Goal: Information Seeking & Learning: Learn about a topic

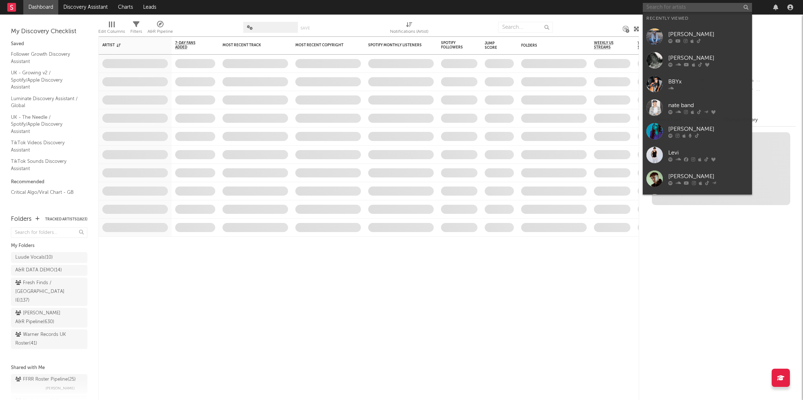
click at [656, 4] on input "text" at bounding box center [697, 7] width 109 height 9
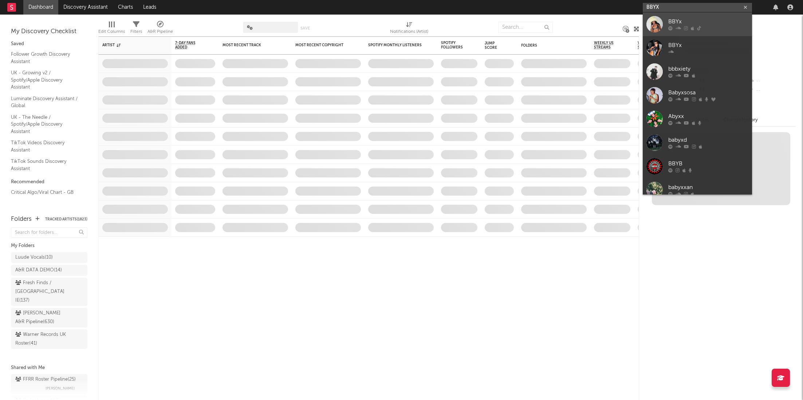
type input "BBYX"
click at [678, 30] on icon at bounding box center [678, 28] width 5 height 4
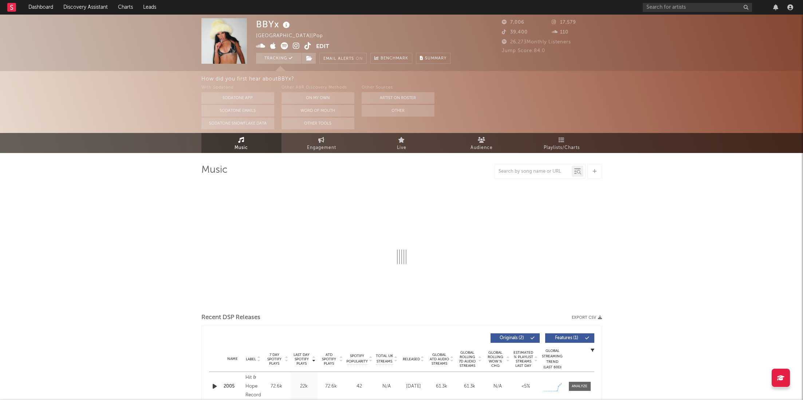
select select "6m"
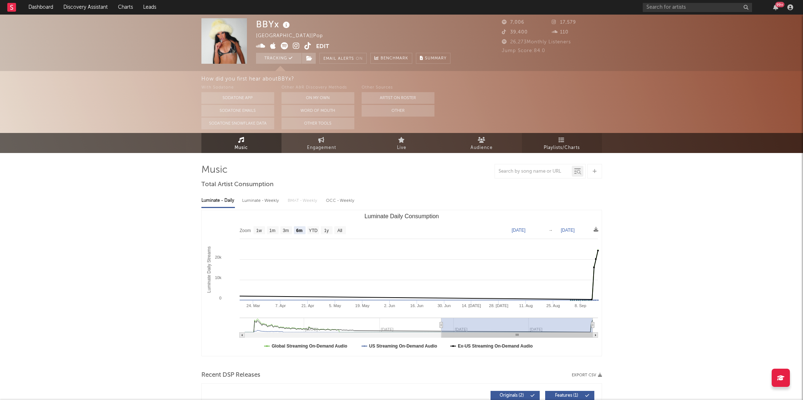
click at [574, 141] on link "Playlists/Charts" at bounding box center [562, 143] width 80 height 20
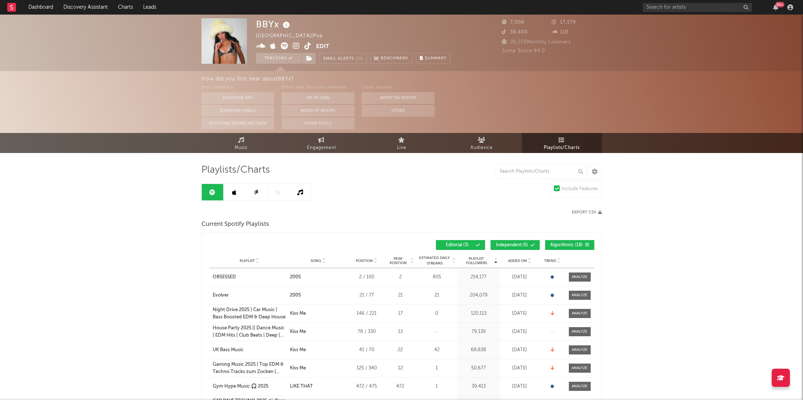
click at [233, 193] on icon at bounding box center [234, 192] width 4 height 6
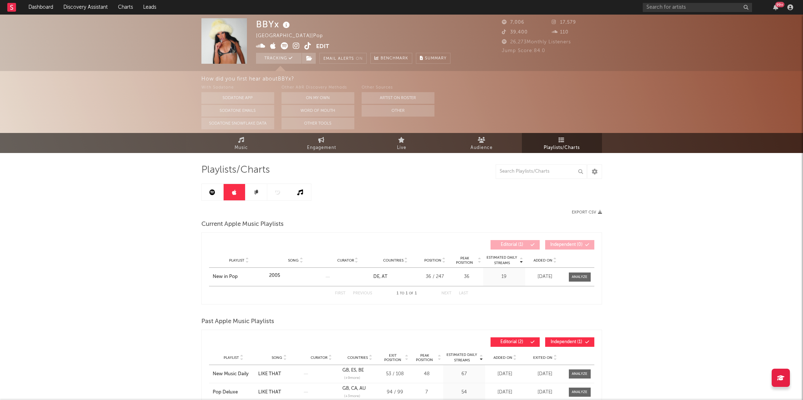
click at [255, 191] on icon at bounding box center [255, 193] width 3 height 4
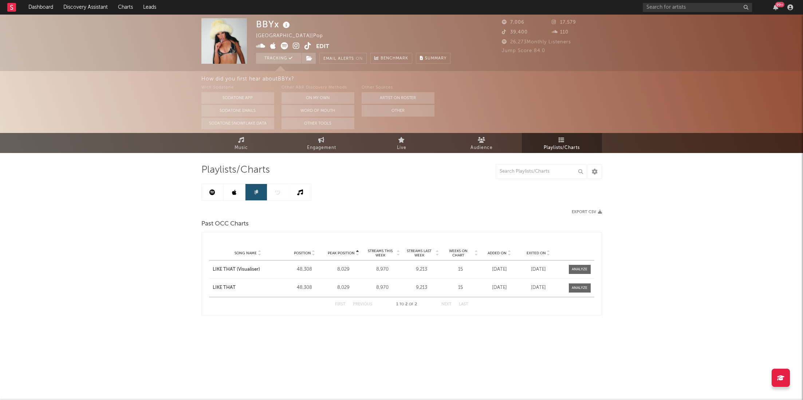
click at [304, 193] on link at bounding box center [300, 192] width 22 height 16
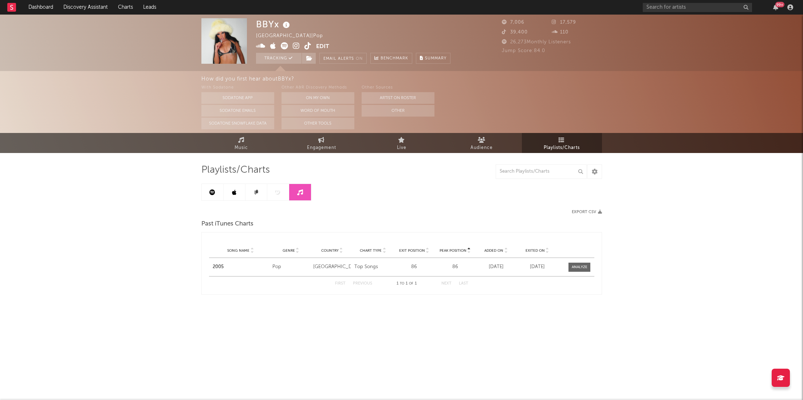
click at [279, 195] on div at bounding box center [256, 192] width 110 height 17
click at [202, 194] on link at bounding box center [213, 192] width 22 height 16
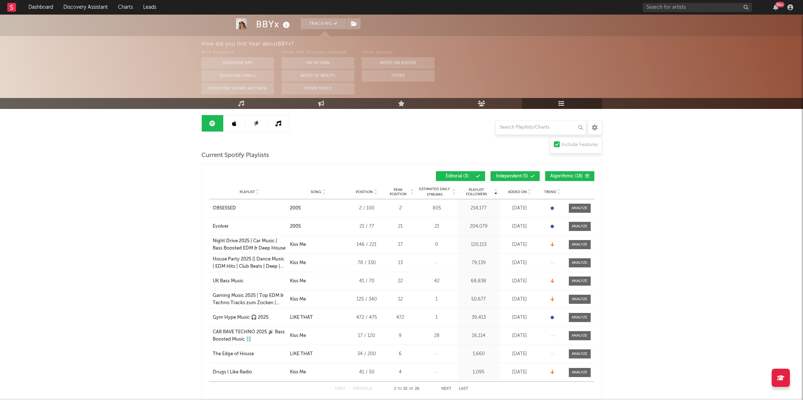
scroll to position [51, 0]
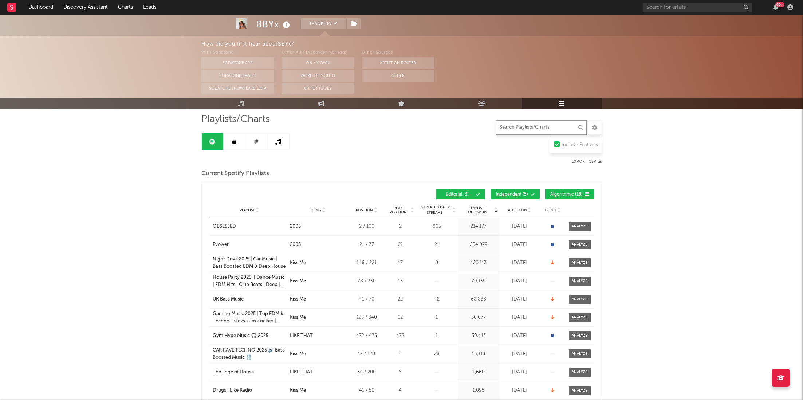
click at [542, 122] on input "text" at bounding box center [541, 127] width 91 height 15
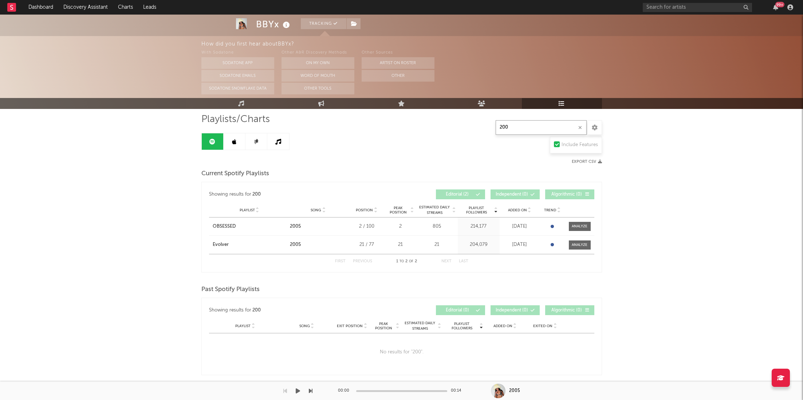
type input "200"
click at [687, 1] on div "99 +" at bounding box center [719, 7] width 153 height 15
click at [688, 3] on input "text" at bounding box center [697, 7] width 109 height 9
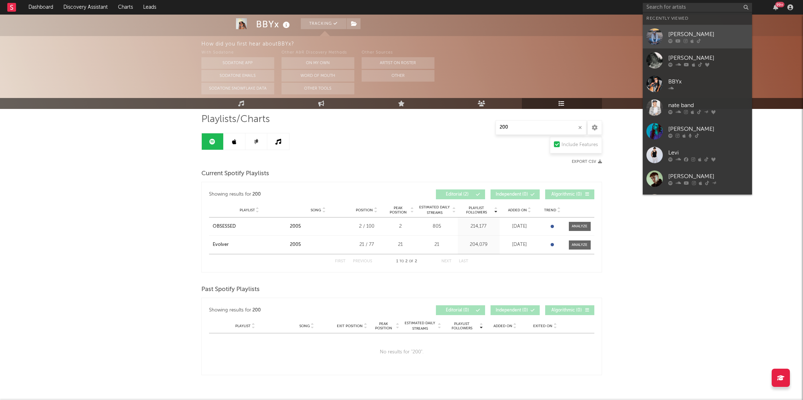
click at [680, 32] on div "[PERSON_NAME]" at bounding box center [708, 34] width 80 height 9
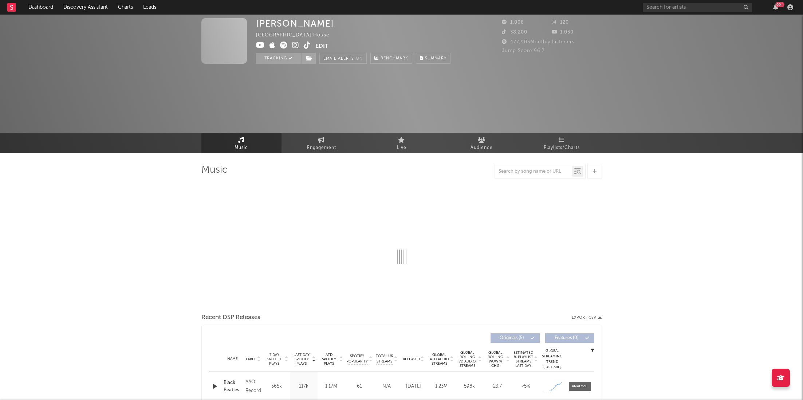
select select "1w"
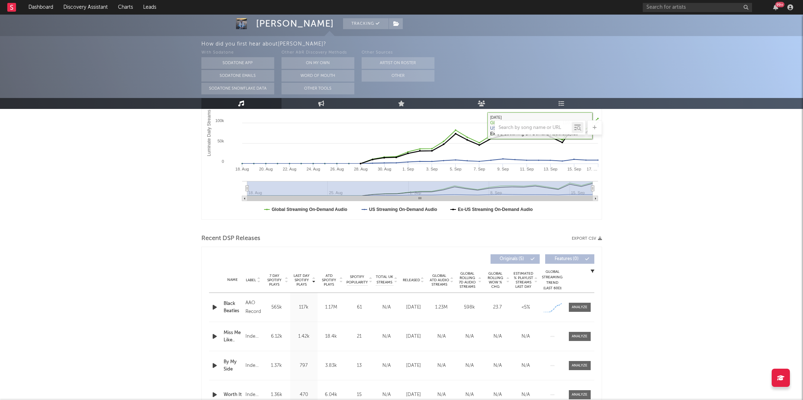
scroll to position [140, 0]
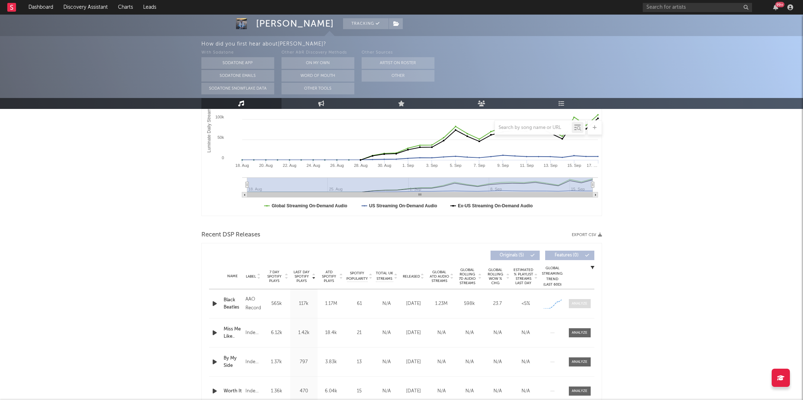
click at [578, 301] on div at bounding box center [580, 303] width 16 height 5
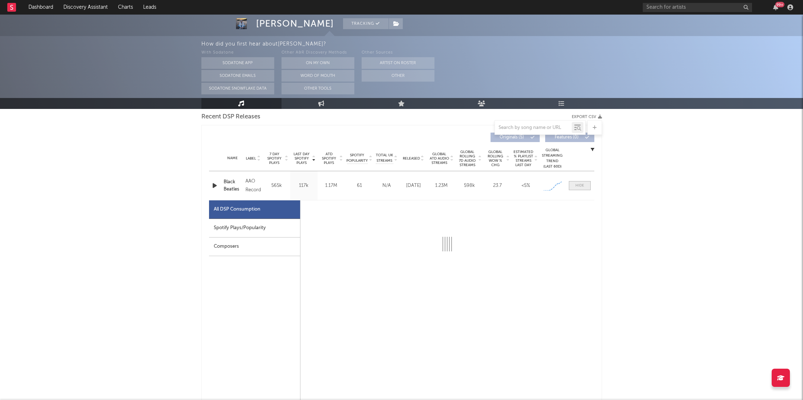
scroll to position [264, 0]
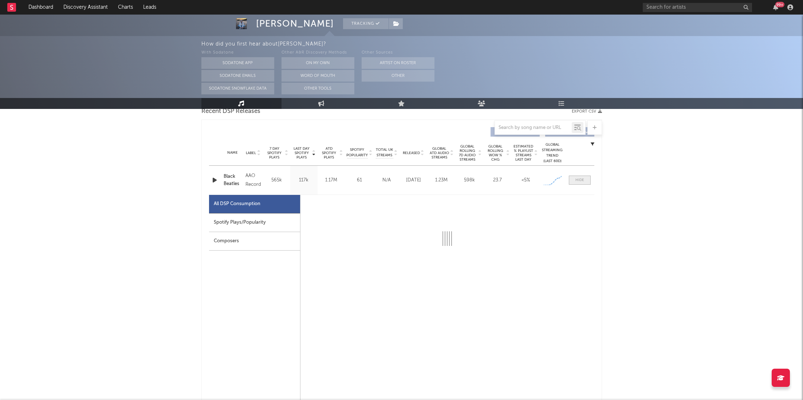
select select "1w"
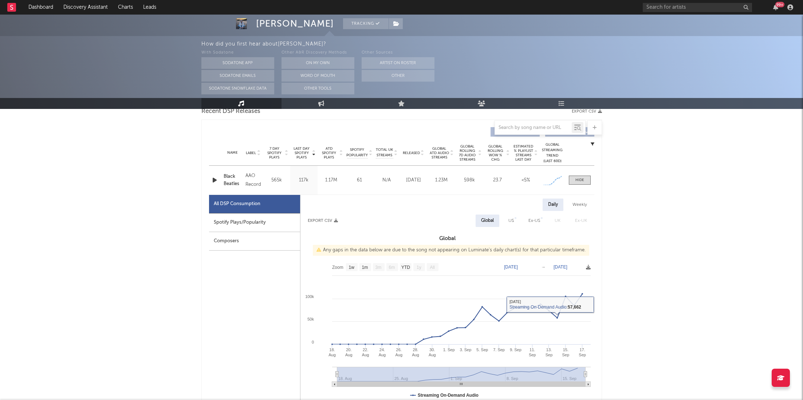
click at [246, 225] on div "Spotify Plays/Popularity" at bounding box center [254, 222] width 91 height 19
select select "1w"
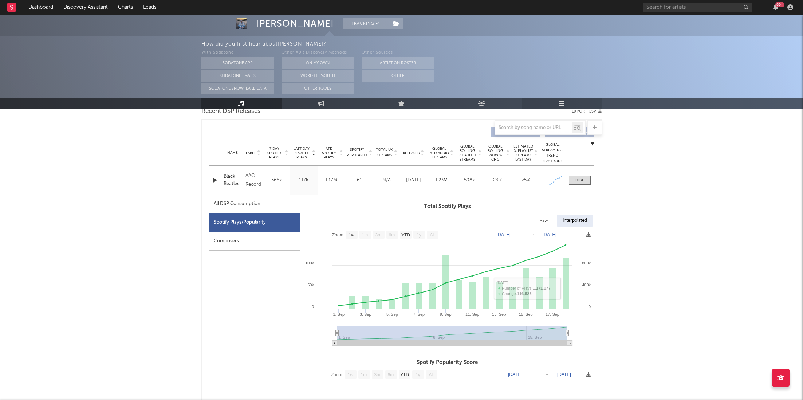
click at [561, 106] on icon at bounding box center [562, 104] width 6 height 6
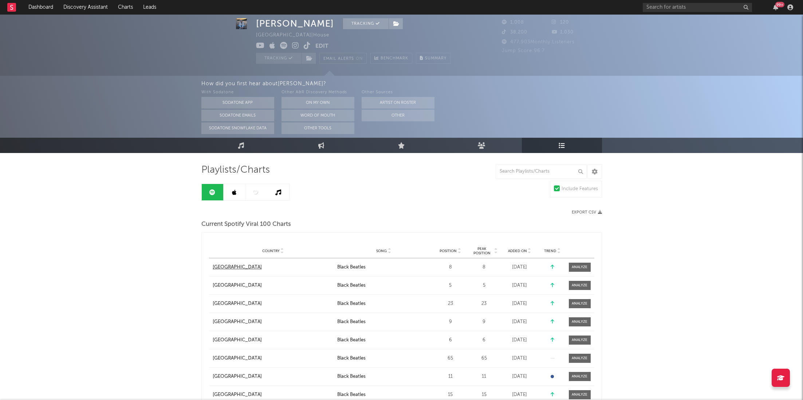
scroll to position [38, 0]
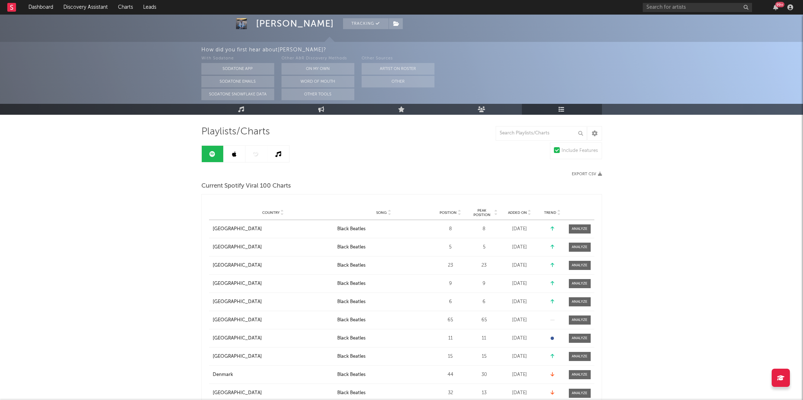
click at [455, 211] on span "Position" at bounding box center [448, 213] width 17 height 4
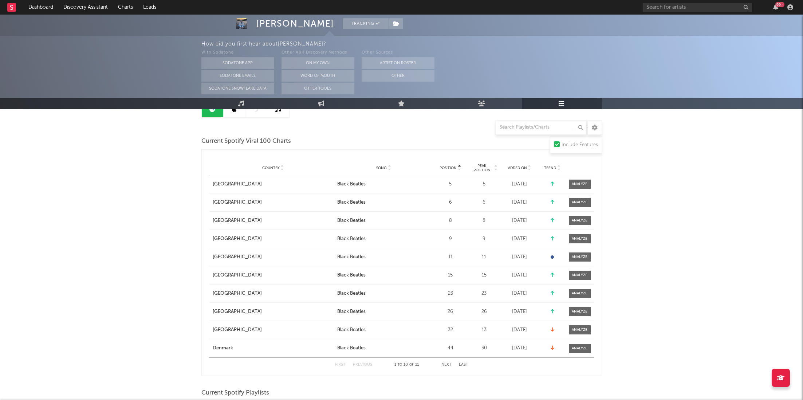
scroll to position [229, 0]
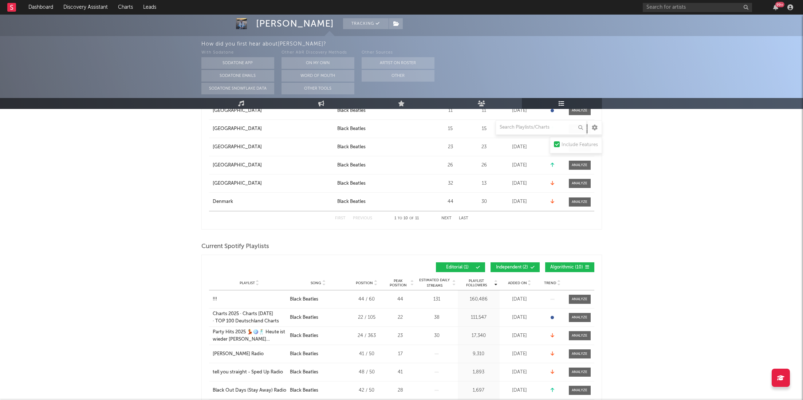
click at [464, 265] on span "Editorial ( 1 )" at bounding box center [458, 267] width 34 height 4
click at [574, 263] on button "Algorithmic ( 10 )" at bounding box center [569, 267] width 49 height 10
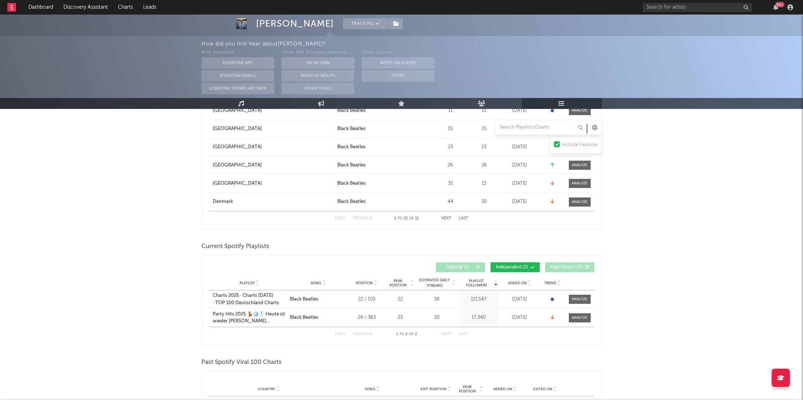
click at [557, 266] on span "Algorithmic ( 10 )" at bounding box center [567, 267] width 34 height 4
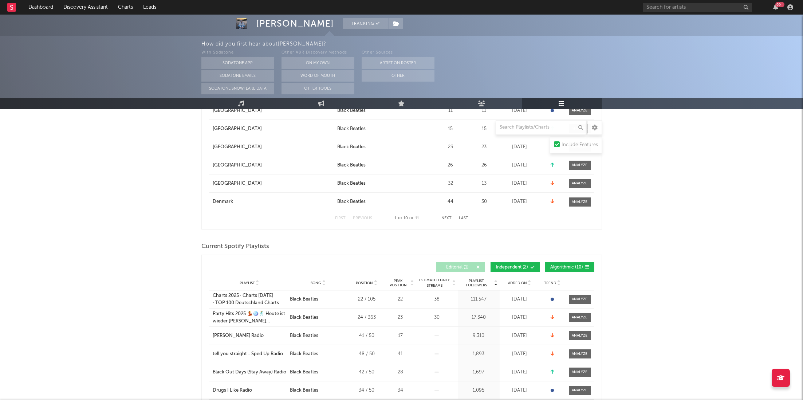
click at [457, 266] on span "Editorial ( 1 )" at bounding box center [458, 267] width 34 height 4
click at [507, 266] on span "Independent ( 2 )" at bounding box center [512, 267] width 34 height 4
click at [448, 261] on div "Playlist Followers Playlist Song Position Peak Position Playlist Followers Adde…" at bounding box center [401, 267] width 385 height 17
click at [451, 268] on span "Editorial ( 1 )" at bounding box center [458, 267] width 34 height 4
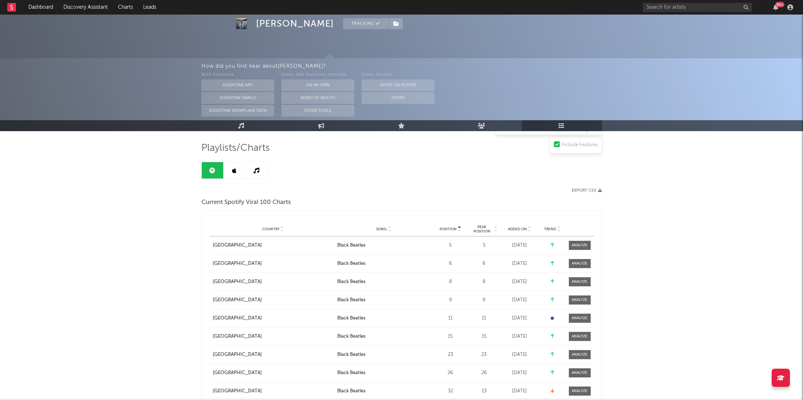
scroll to position [0, 0]
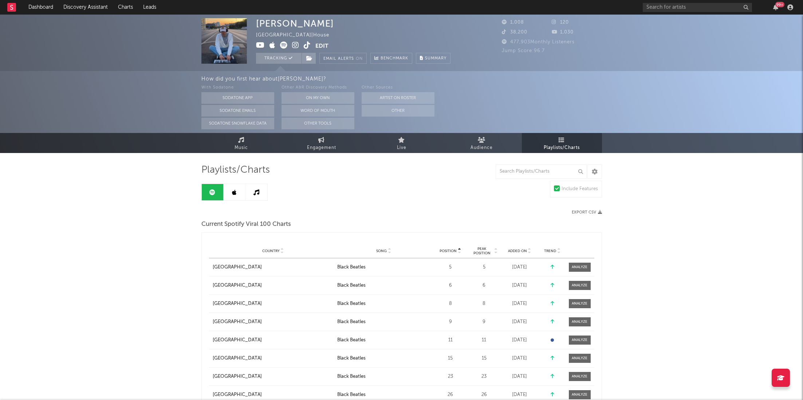
click at [231, 186] on link at bounding box center [235, 192] width 22 height 16
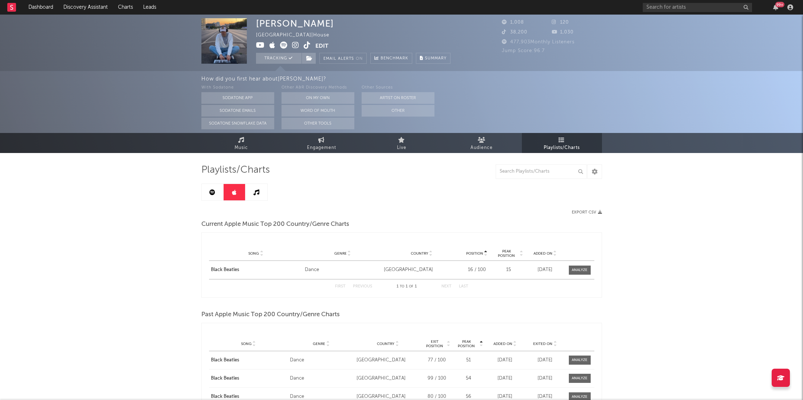
click at [257, 195] on icon at bounding box center [257, 192] width 6 height 6
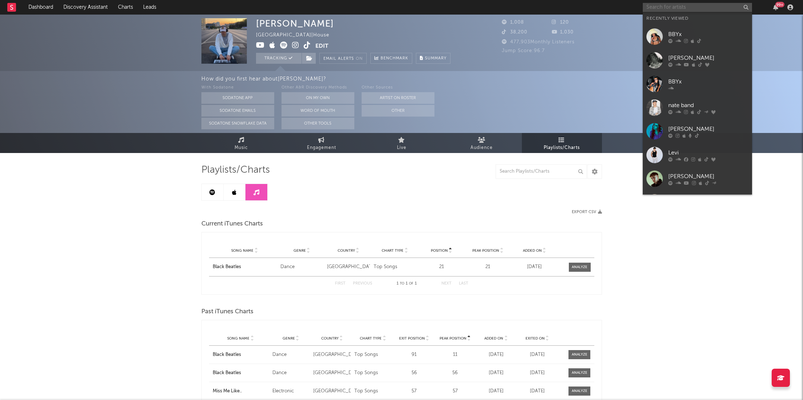
click at [670, 7] on input "text" at bounding box center [697, 7] width 109 height 9
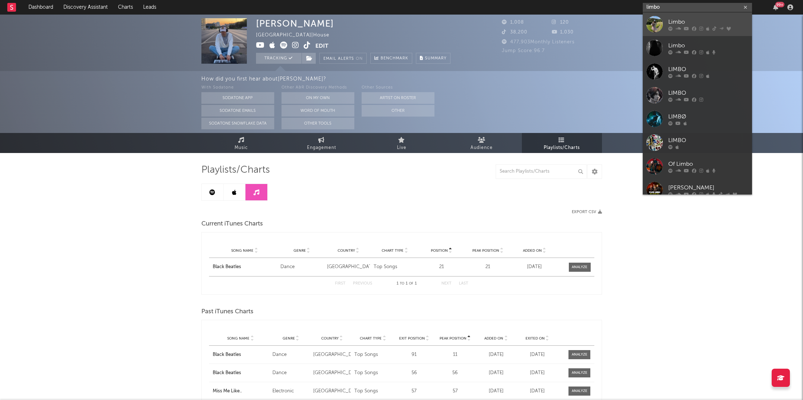
type input "limbo"
click at [681, 24] on div "Limbo" at bounding box center [708, 21] width 80 height 9
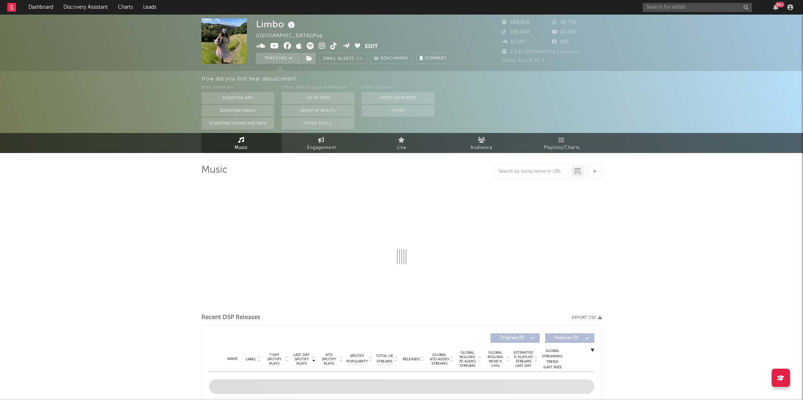
select select "6m"
